Goal: Use online tool/utility: Utilize a website feature to perform a specific function

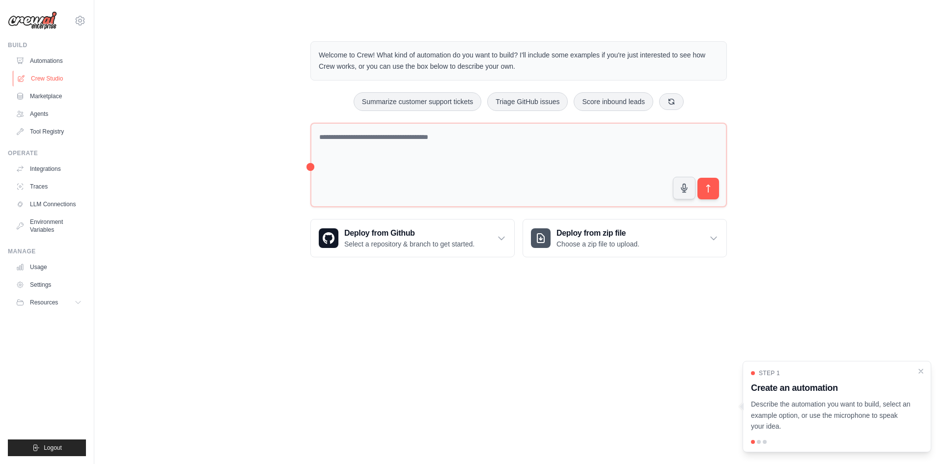
click at [43, 72] on link "Crew Studio" at bounding box center [50, 79] width 74 height 16
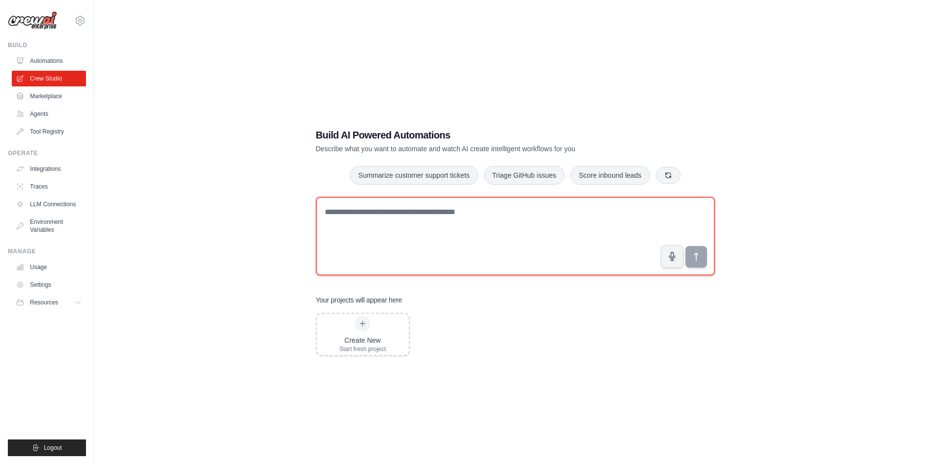
click at [386, 216] on textarea at bounding box center [515, 236] width 399 height 79
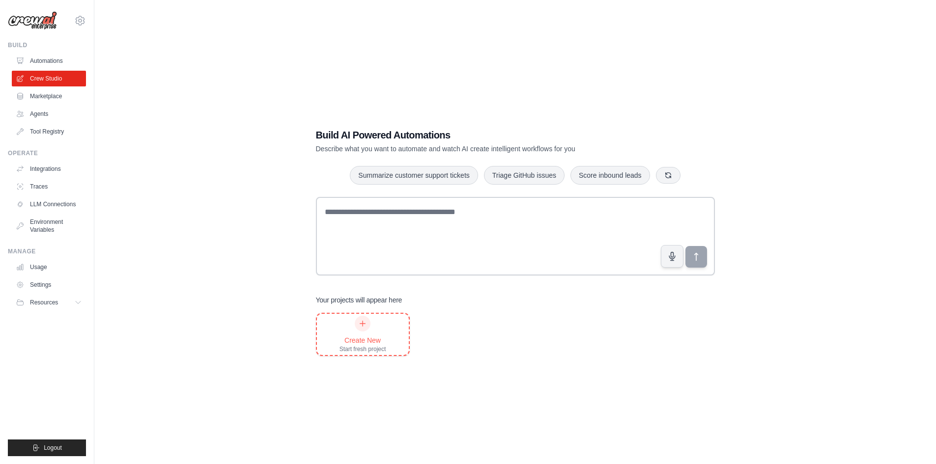
click at [373, 329] on div "Create New Start fresh project" at bounding box center [363, 334] width 47 height 37
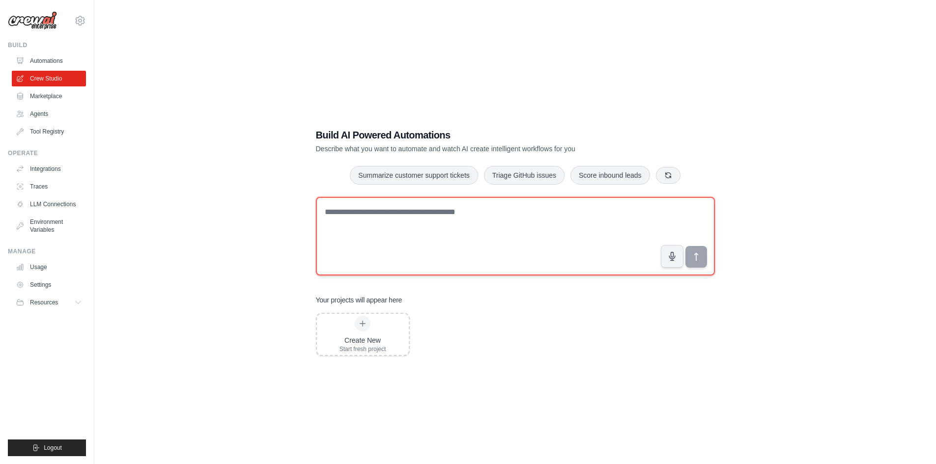
click at [440, 214] on textarea at bounding box center [515, 236] width 399 height 79
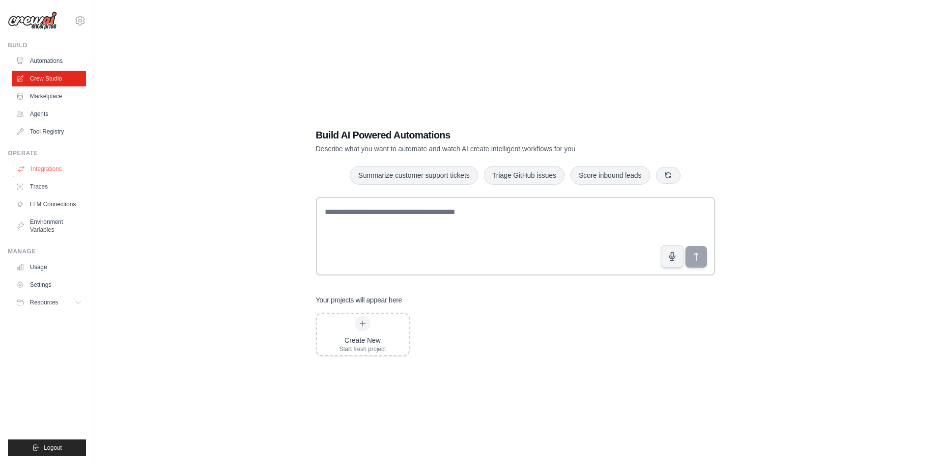
click at [44, 171] on link "Integrations" at bounding box center [50, 169] width 74 height 16
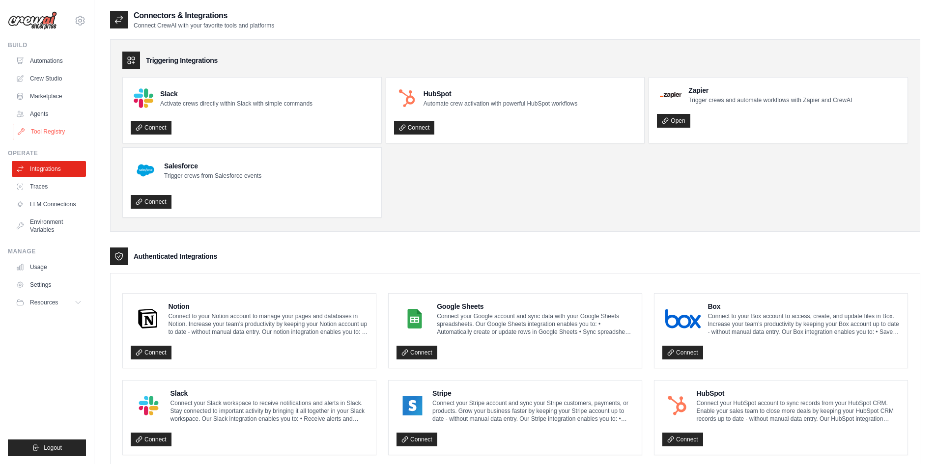
click at [49, 131] on link "Tool Registry" at bounding box center [50, 132] width 74 height 16
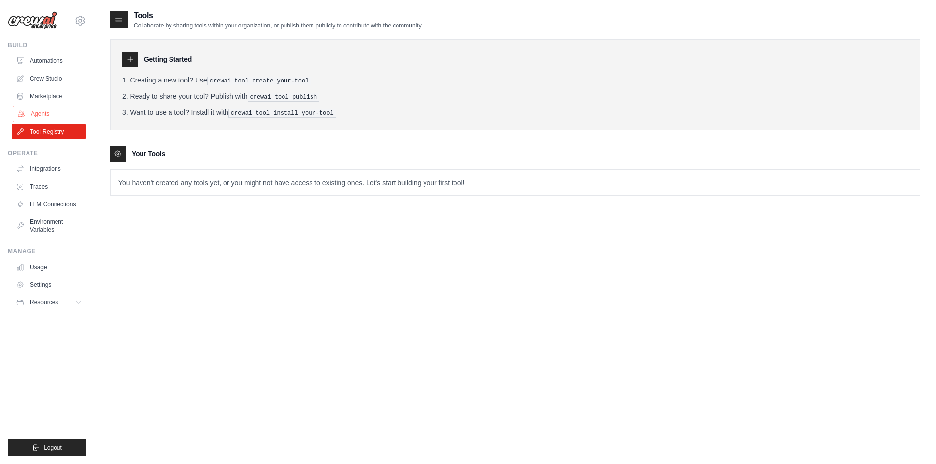
click at [45, 115] on link "Agents" at bounding box center [50, 114] width 74 height 16
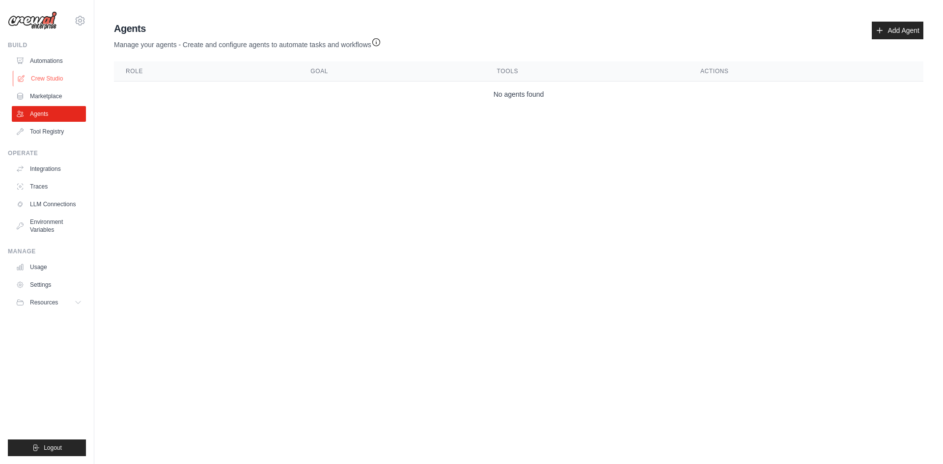
click at [48, 75] on link "Crew Studio" at bounding box center [50, 79] width 74 height 16
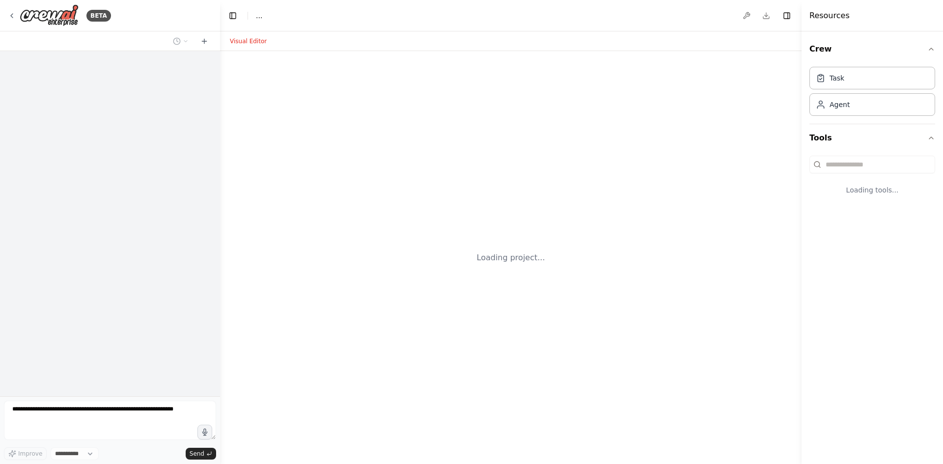
select select "****"
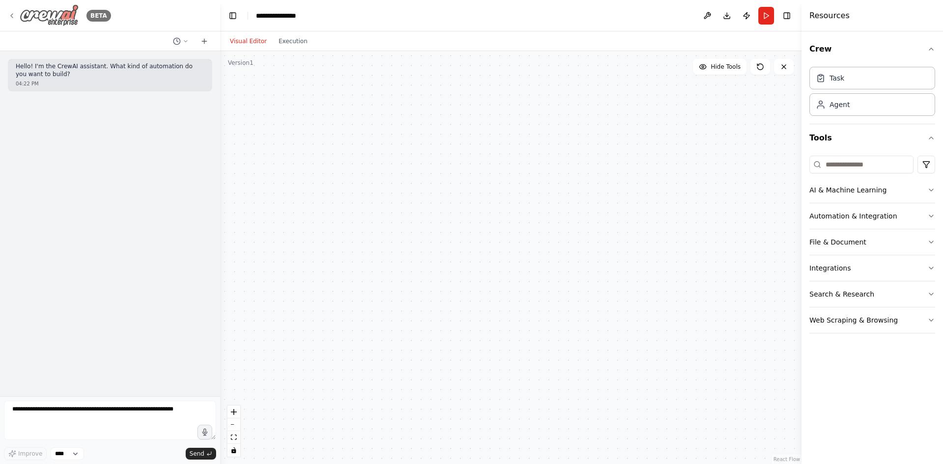
click at [14, 14] on icon at bounding box center [12, 16] width 8 height 8
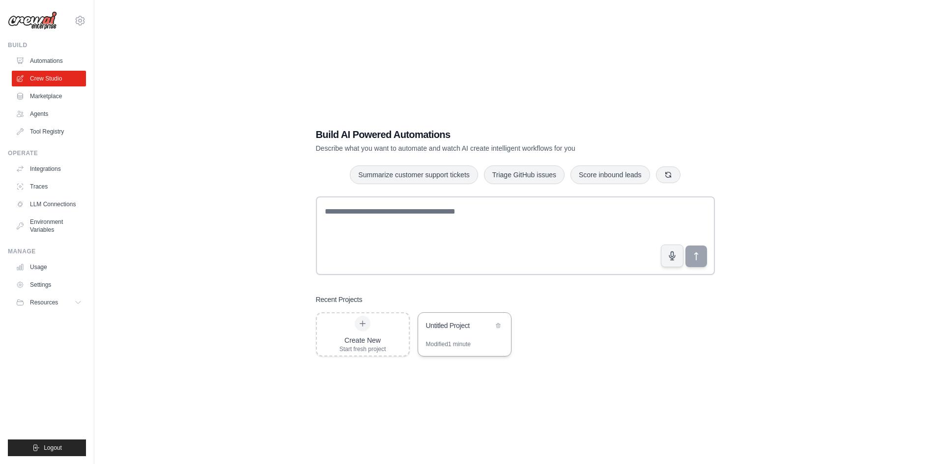
click at [451, 334] on div "Untitled Project" at bounding box center [464, 327] width 93 height 28
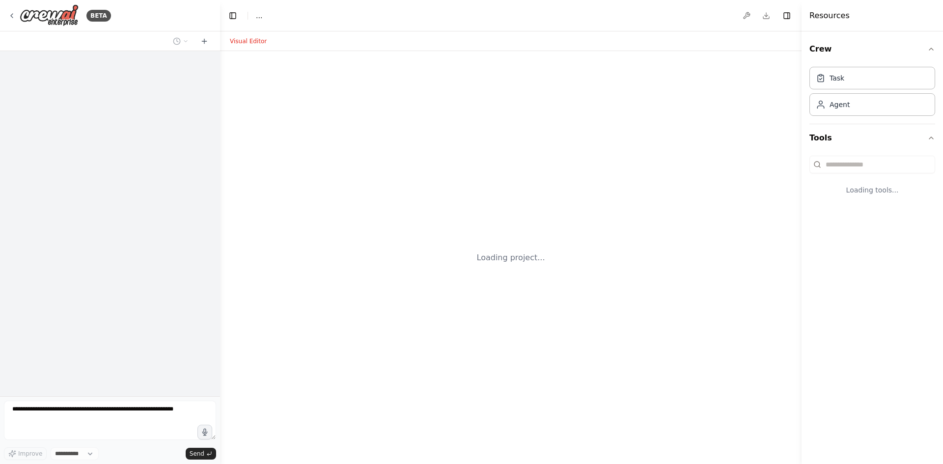
select select "****"
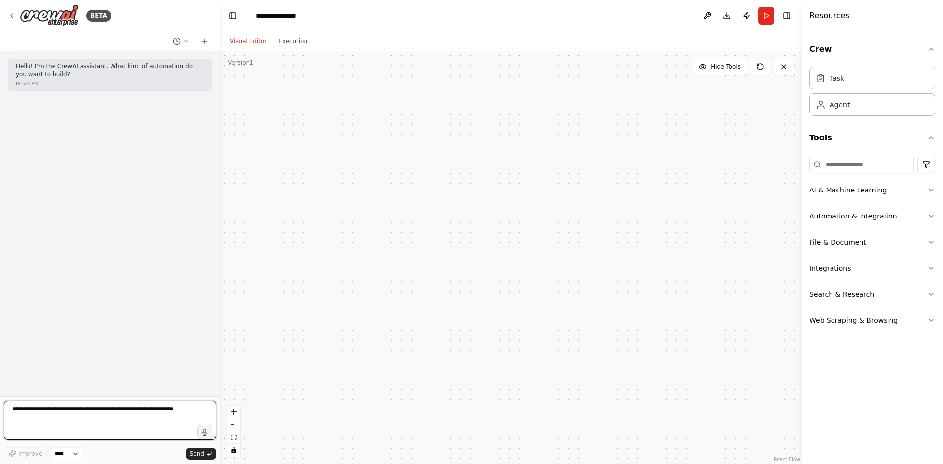
click at [94, 412] on textarea at bounding box center [110, 420] width 212 height 39
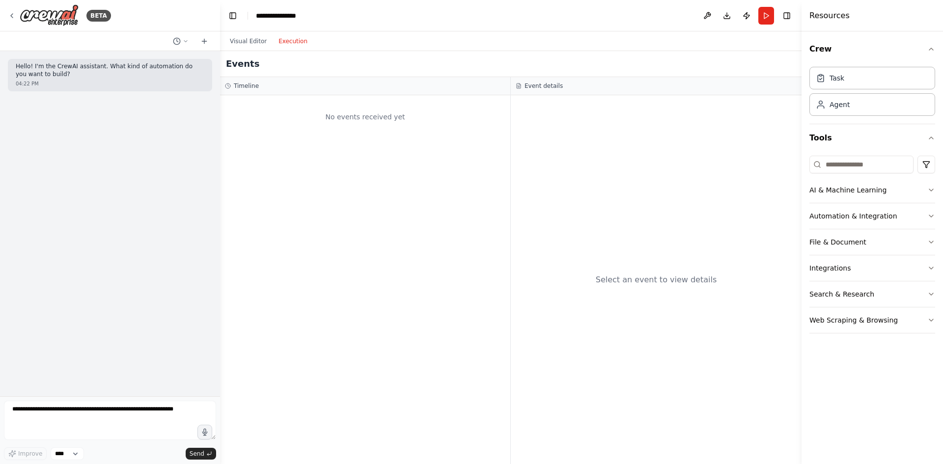
click at [296, 44] on button "Execution" at bounding box center [293, 41] width 41 height 12
click at [244, 48] on div "Visual Editor Execution" at bounding box center [268, 41] width 89 height 20
click at [23, 416] on textarea at bounding box center [110, 420] width 212 height 39
type textarea "**********"
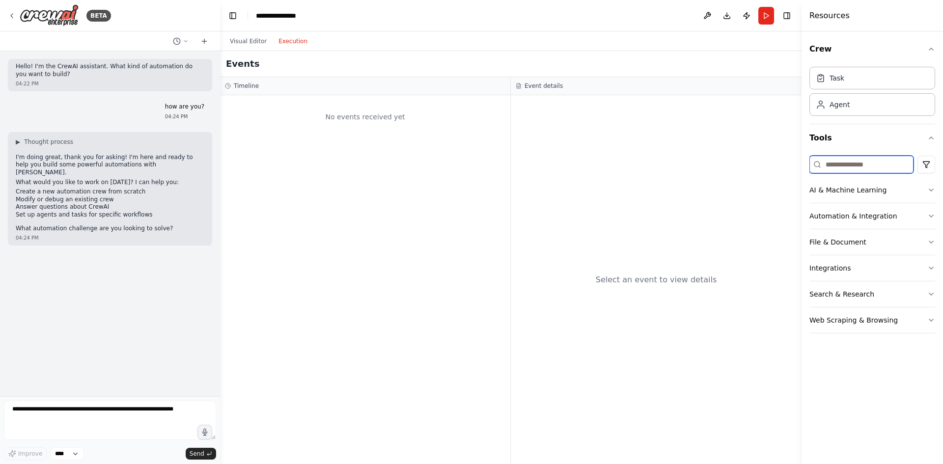
click at [843, 166] on input at bounding box center [862, 165] width 104 height 18
